Goal: Find specific page/section: Find specific page/section

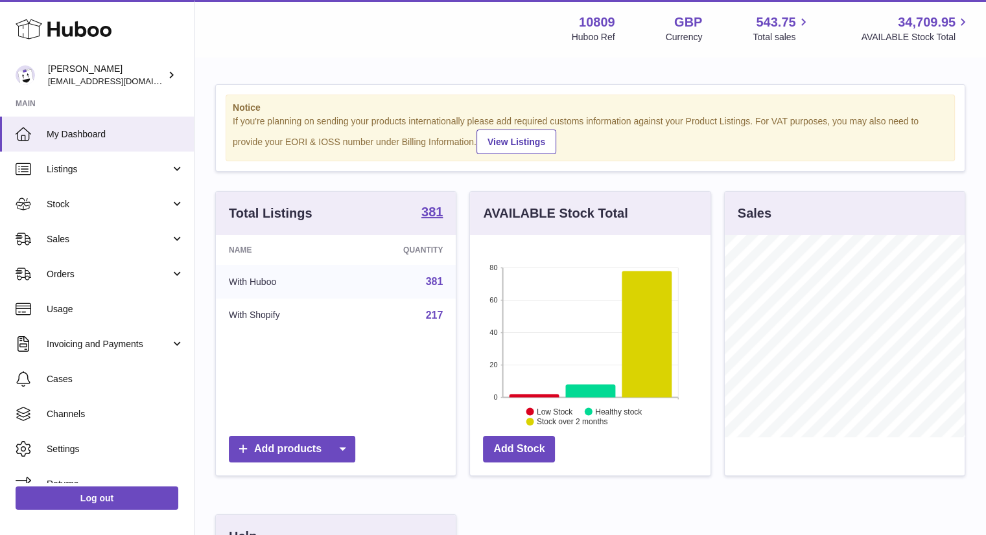
scroll to position [202, 241]
click at [64, 272] on span "Orders" at bounding box center [109, 274] width 124 height 12
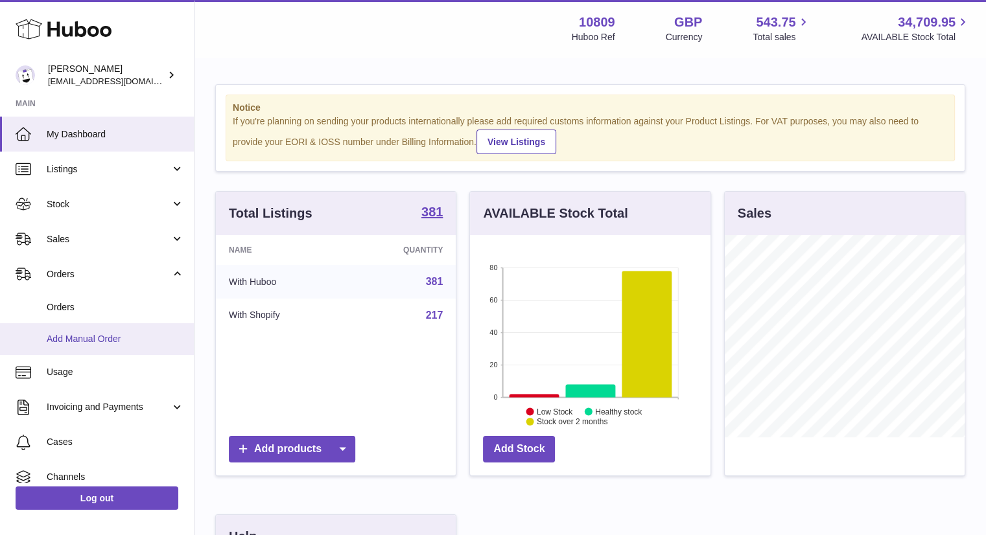
click at [67, 329] on link "Add Manual Order" at bounding box center [97, 339] width 194 height 32
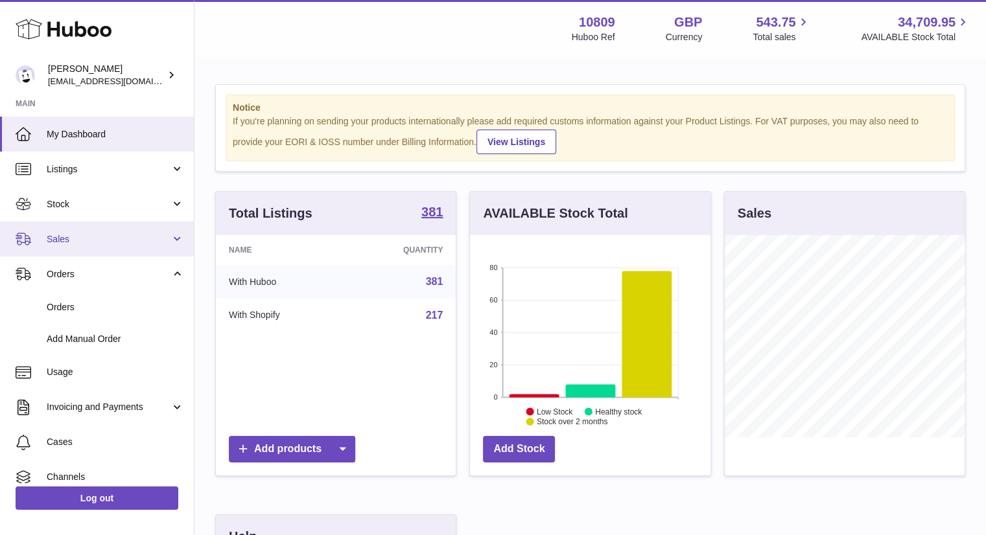
click at [60, 239] on span "Sales" at bounding box center [109, 239] width 124 height 12
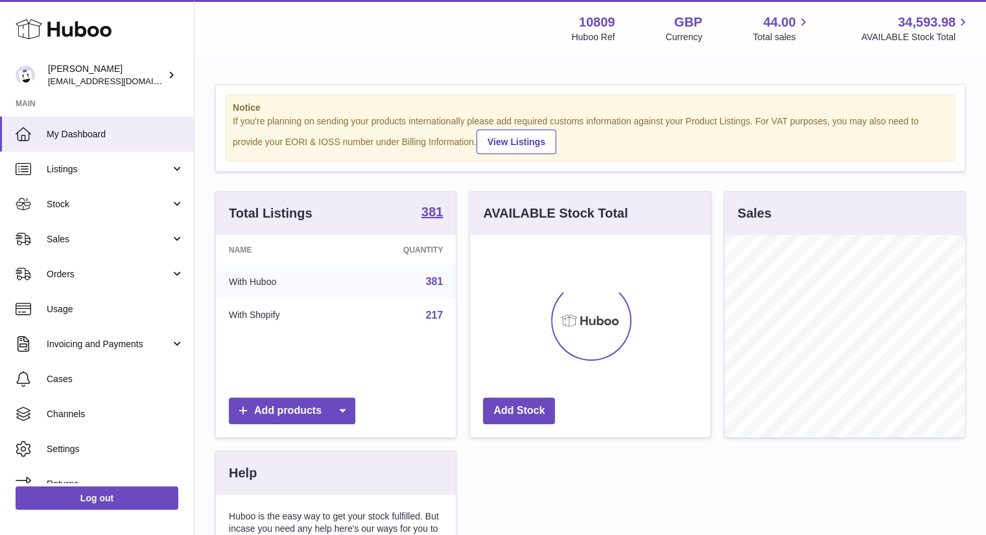
scroll to position [202, 241]
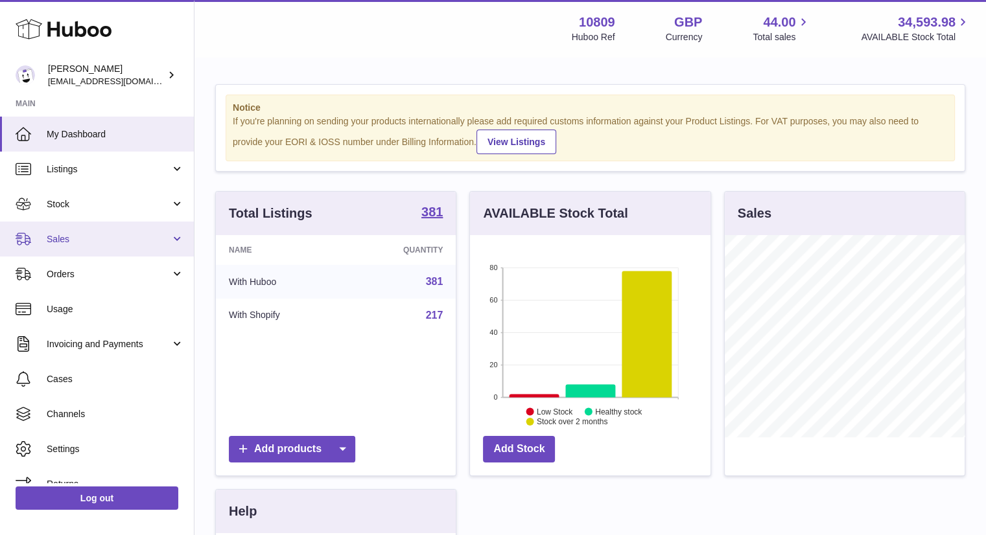
click at [84, 234] on span "Sales" at bounding box center [109, 239] width 124 height 12
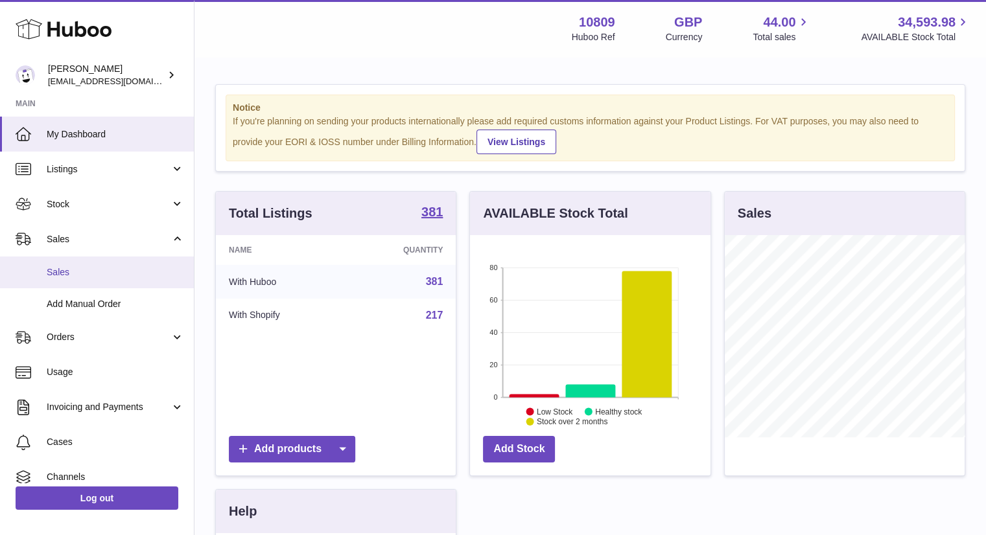
click at [67, 268] on span "Sales" at bounding box center [115, 272] width 137 height 12
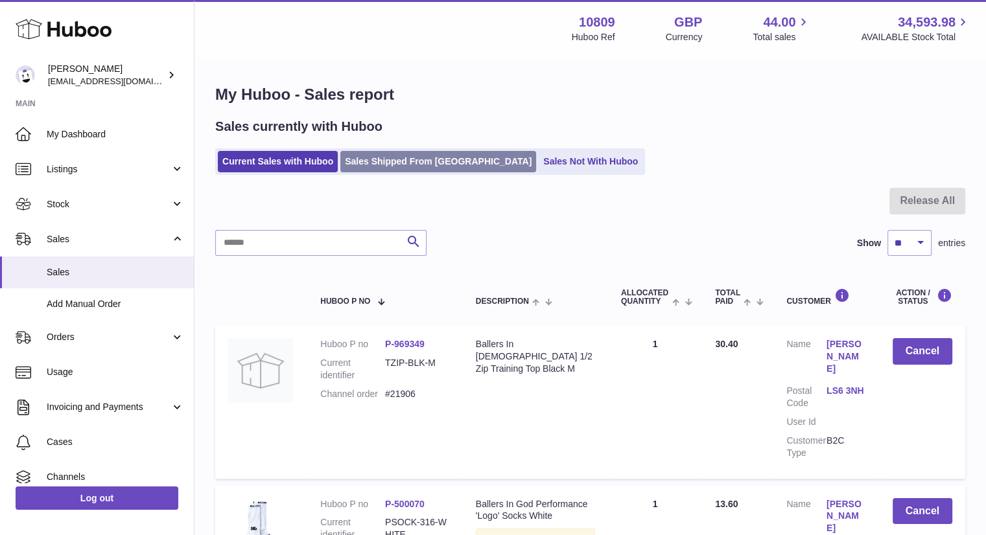
click at [410, 159] on link "Sales Shipped From [GEOGRAPHIC_DATA]" at bounding box center [438, 161] width 196 height 21
